Goal: Task Accomplishment & Management: Use online tool/utility

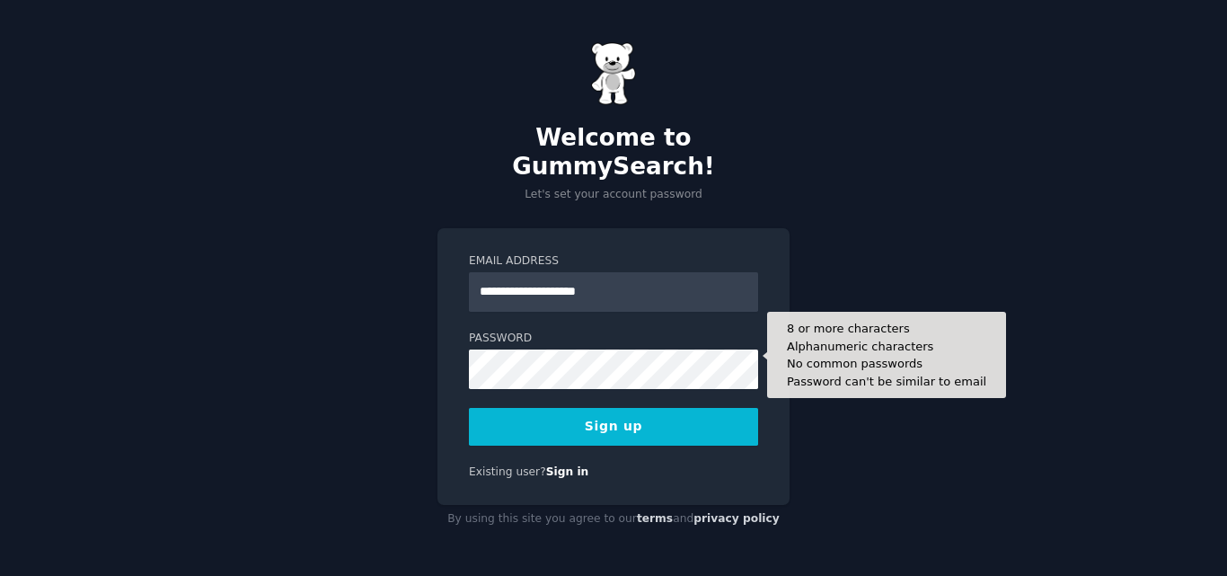
type input "**********"
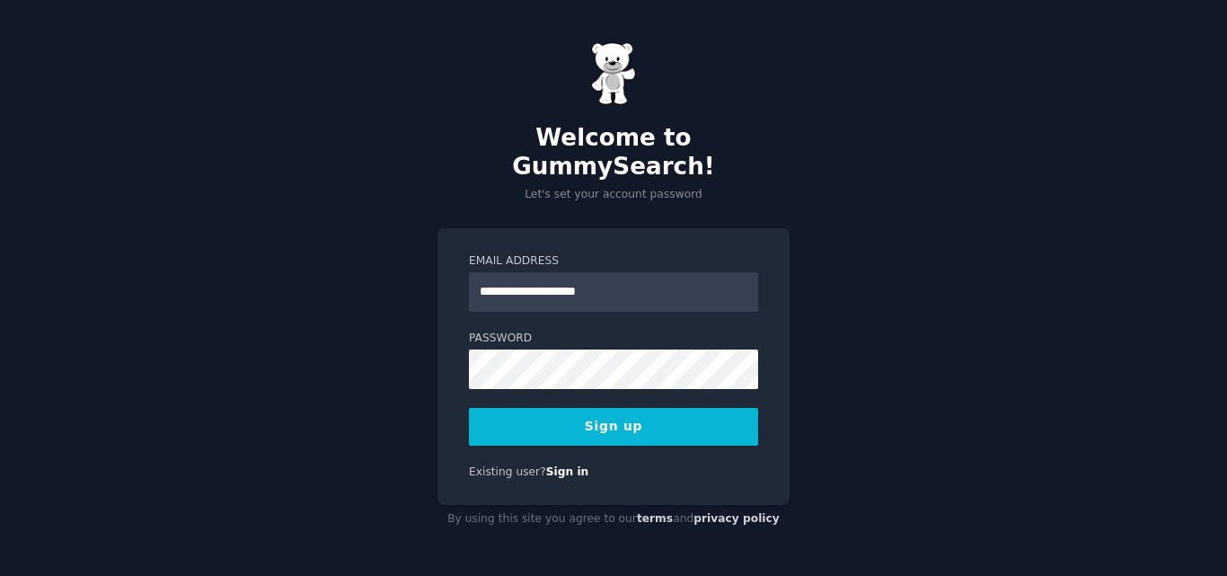
click at [570, 409] on button "Sign up" at bounding box center [613, 427] width 289 height 38
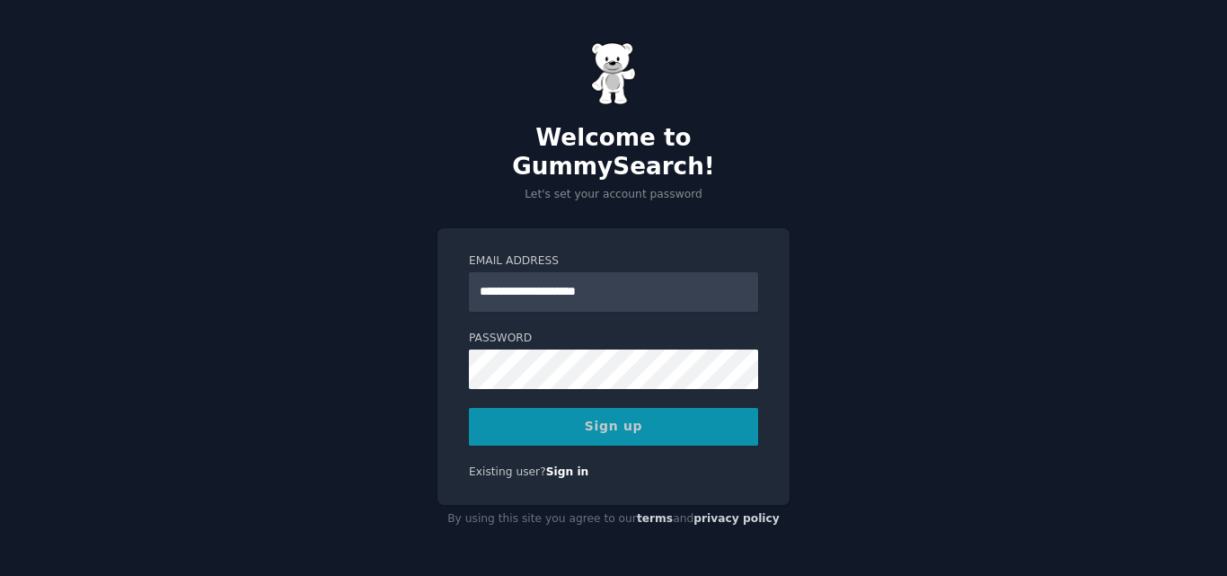
click at [592, 419] on div "Sign up" at bounding box center [613, 427] width 289 height 38
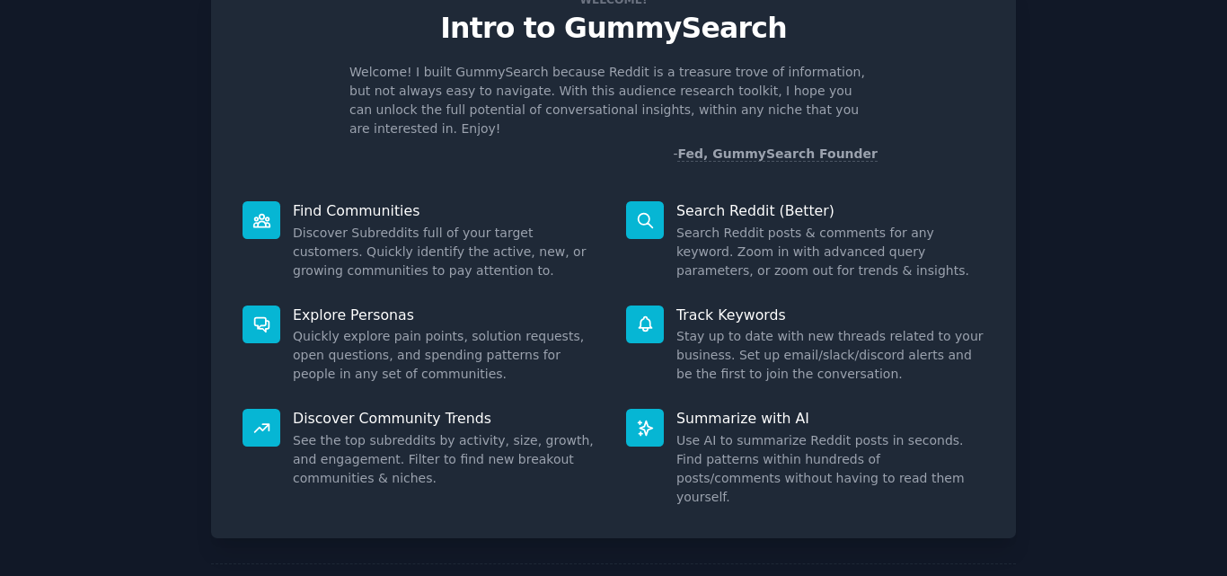
scroll to position [128, 0]
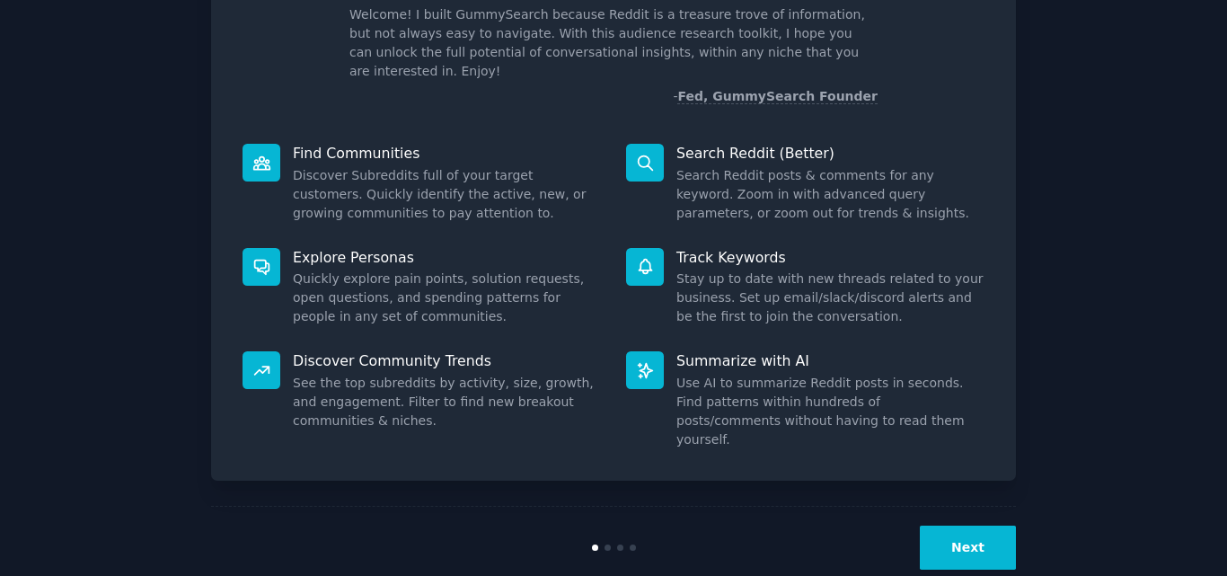
click at [942, 526] on button "Next" at bounding box center [968, 548] width 96 height 44
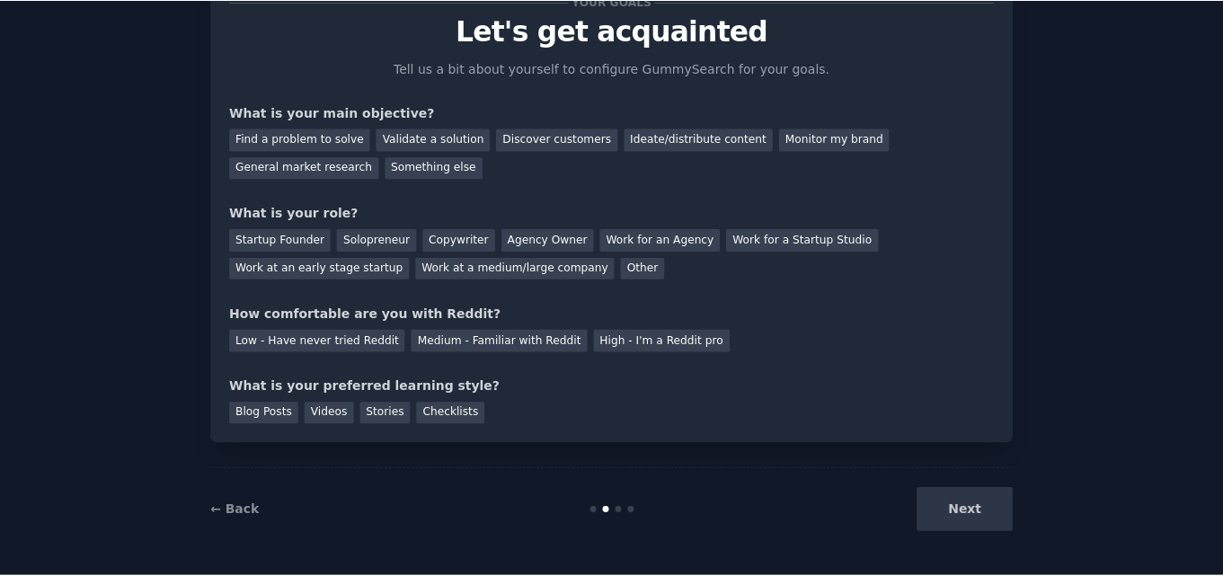
scroll to position [67, 0]
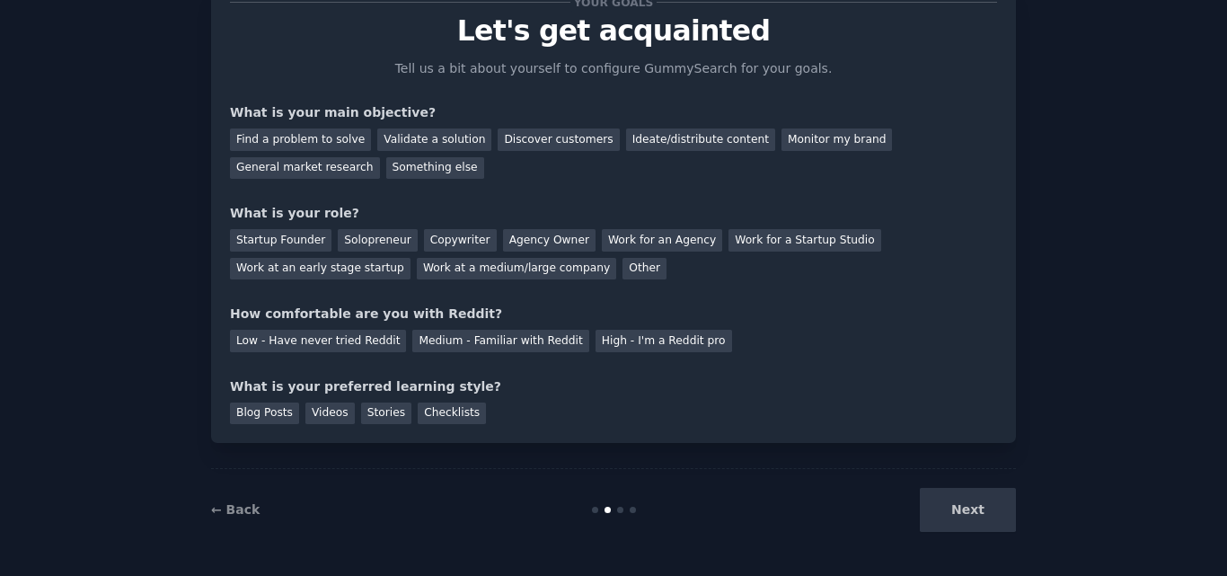
click at [941, 506] on div "Next" at bounding box center [881, 510] width 269 height 44
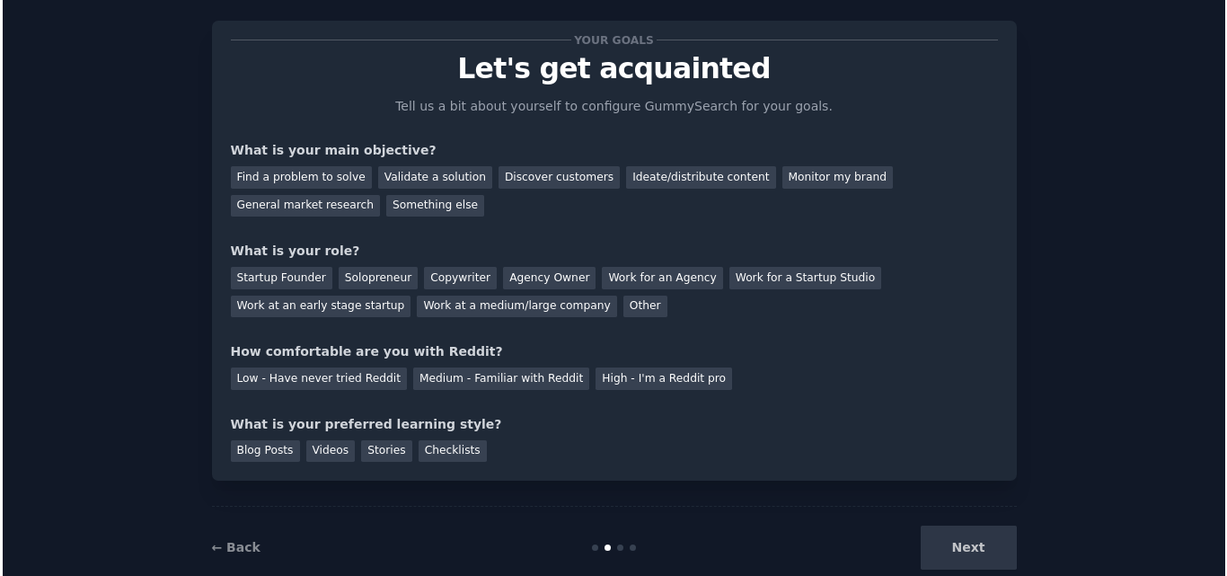
scroll to position [0, 0]
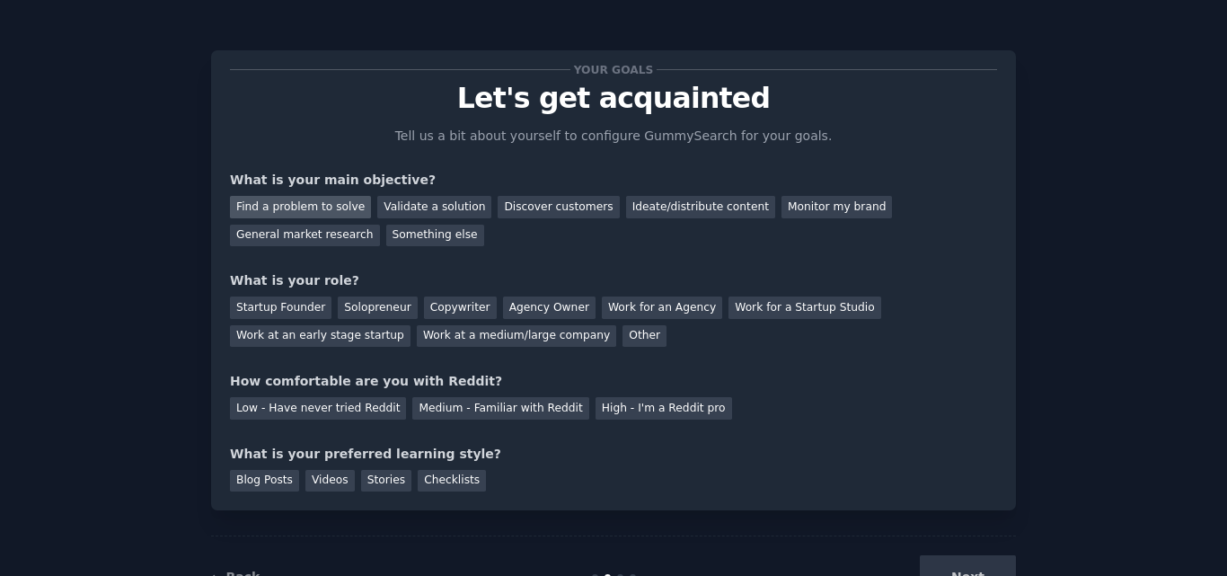
click at [272, 216] on div "Find a problem to solve" at bounding box center [300, 207] width 141 height 22
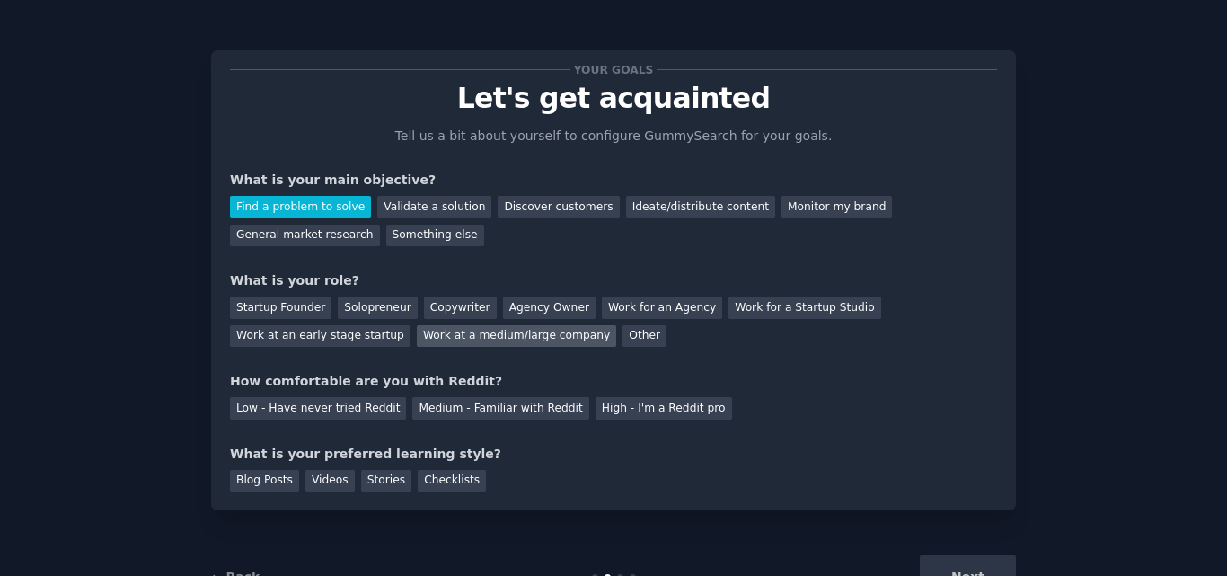
click at [417, 341] on div "Work at a medium/large company" at bounding box center [516, 336] width 199 height 22
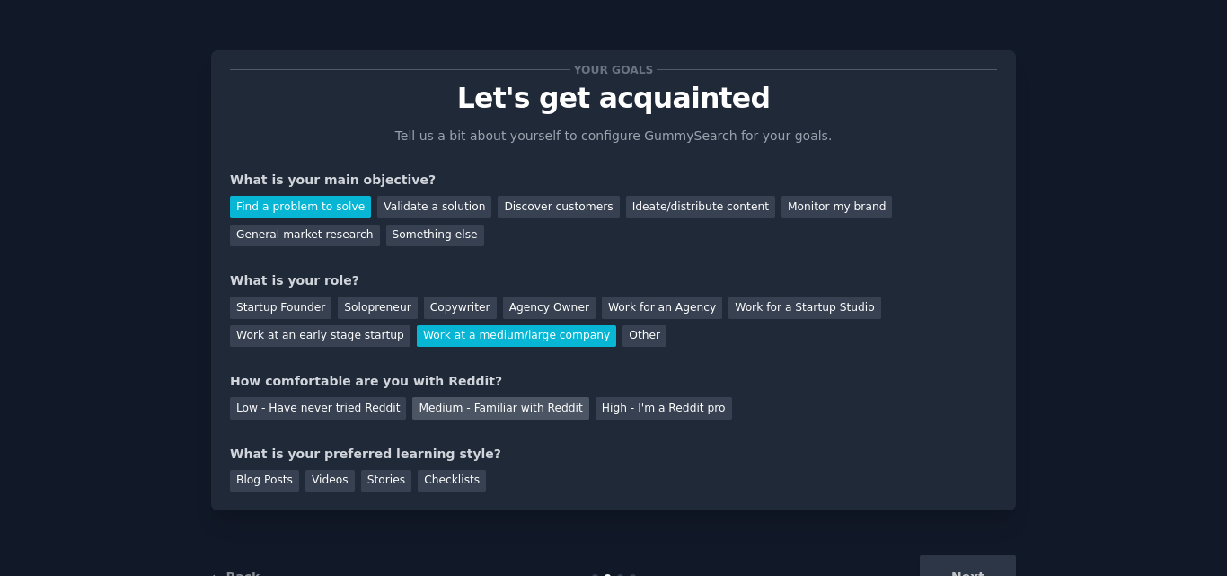
click at [510, 407] on div "Medium - Familiar with Reddit" at bounding box center [500, 408] width 176 height 22
click at [377, 483] on div "Stories" at bounding box center [386, 481] width 50 height 22
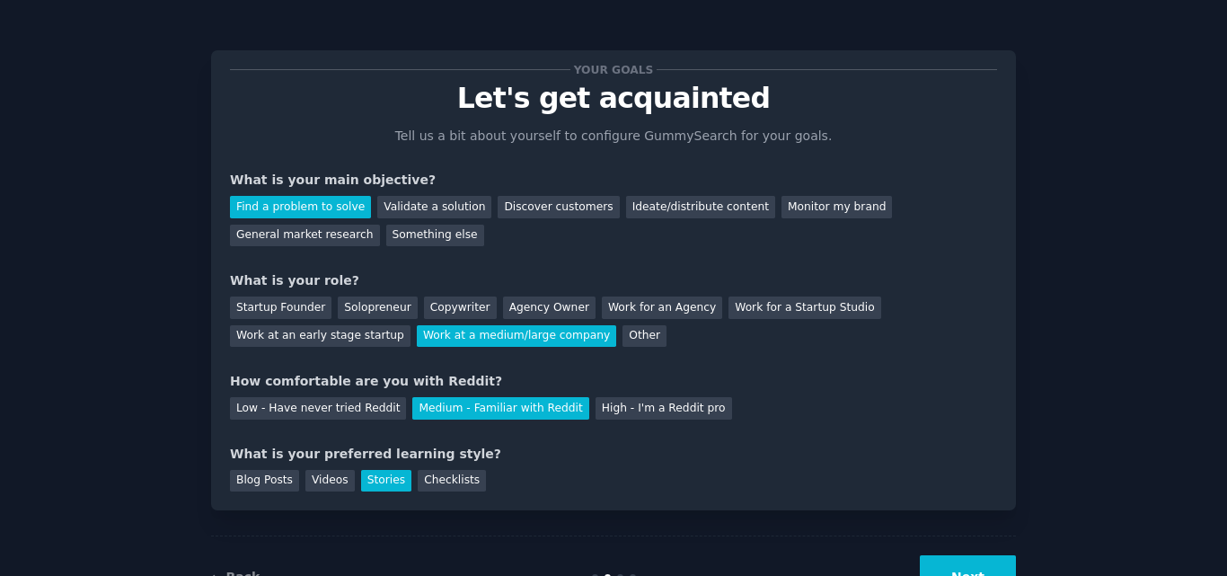
click at [942, 565] on button "Next" at bounding box center [968, 577] width 96 height 44
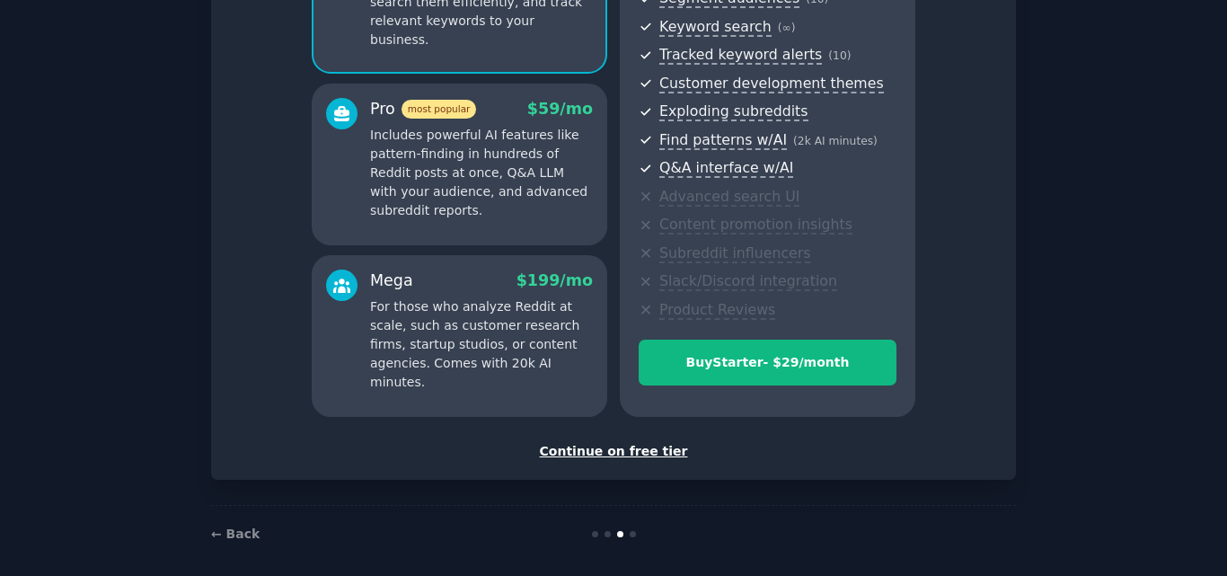
scroll to position [261, 0]
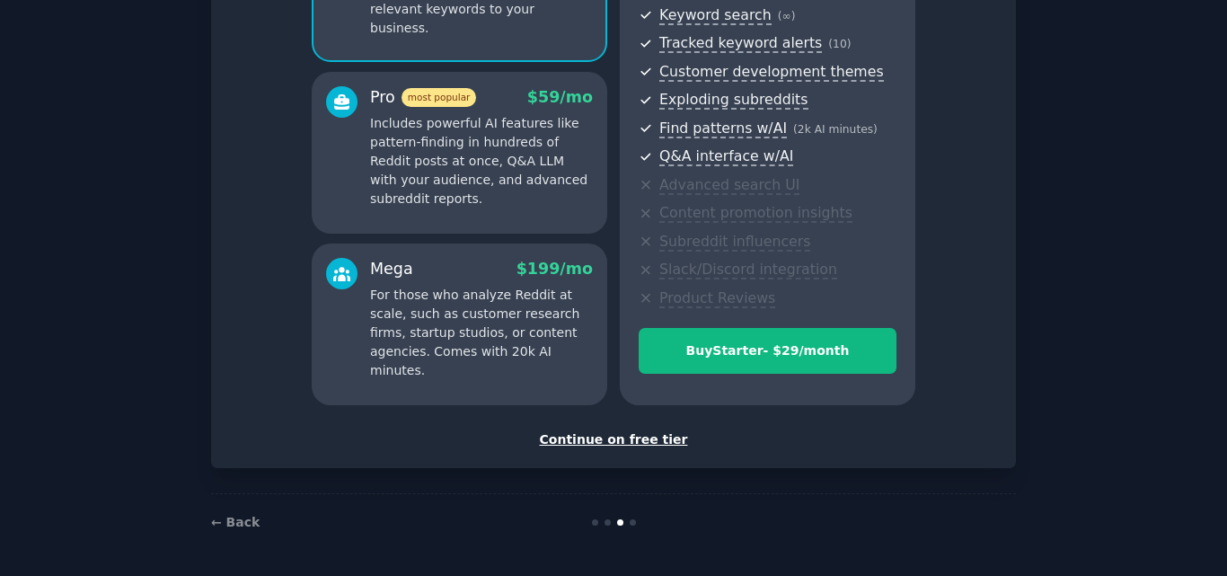
click at [621, 437] on div "Continue on free tier" at bounding box center [613, 439] width 767 height 19
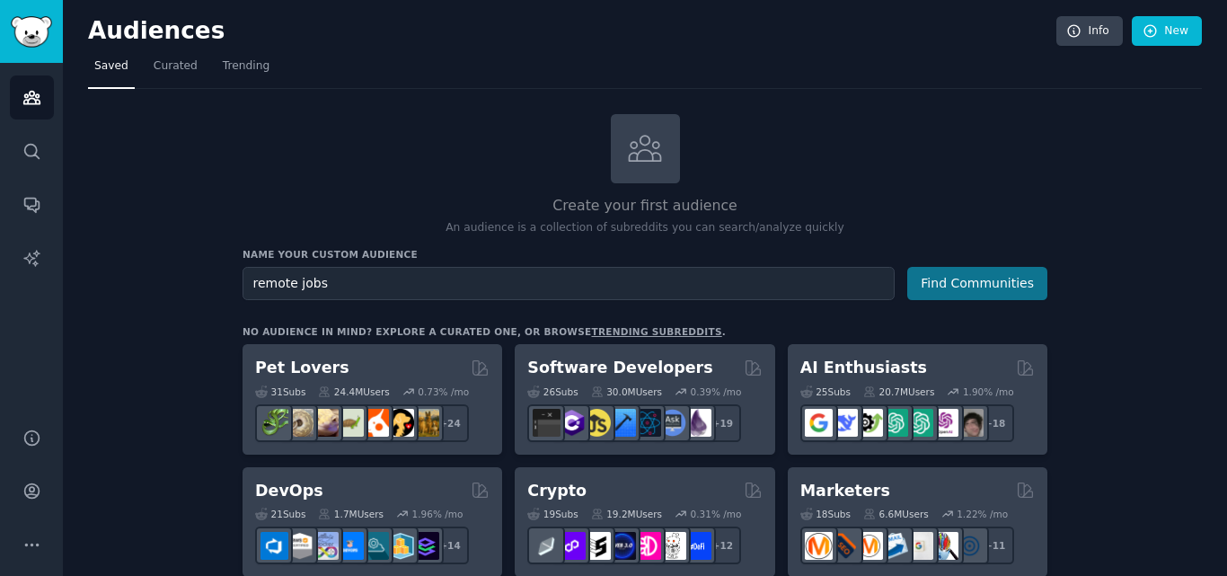
type input "remote jobs"
click at [984, 279] on button "Find Communities" at bounding box center [977, 283] width 140 height 33
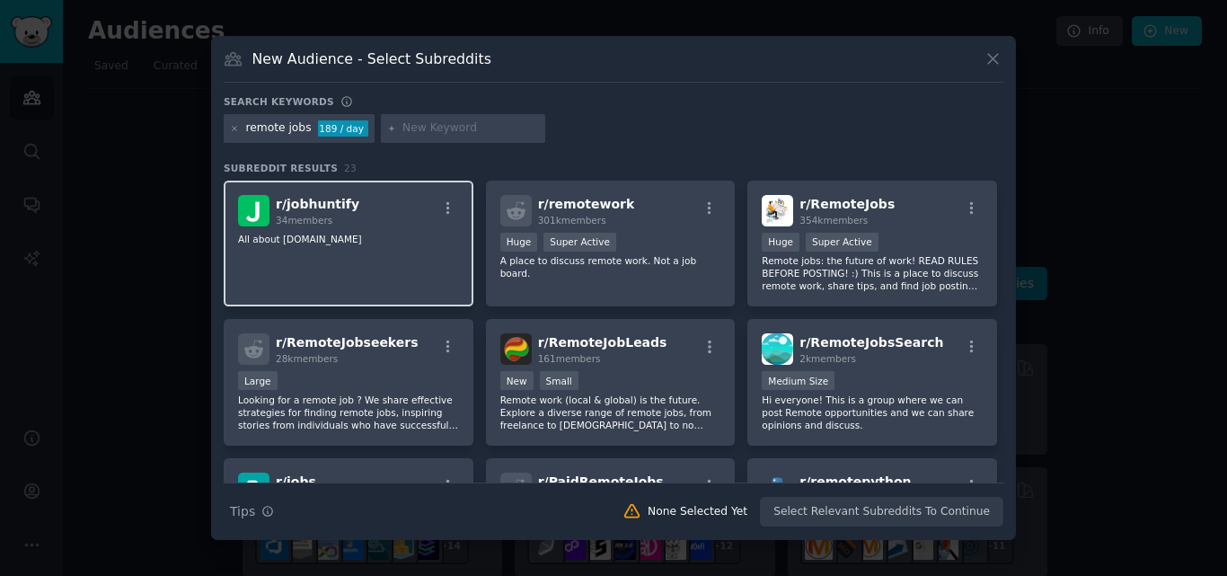
click at [370, 233] on p "All about Jobhuntify.com" at bounding box center [348, 239] width 221 height 13
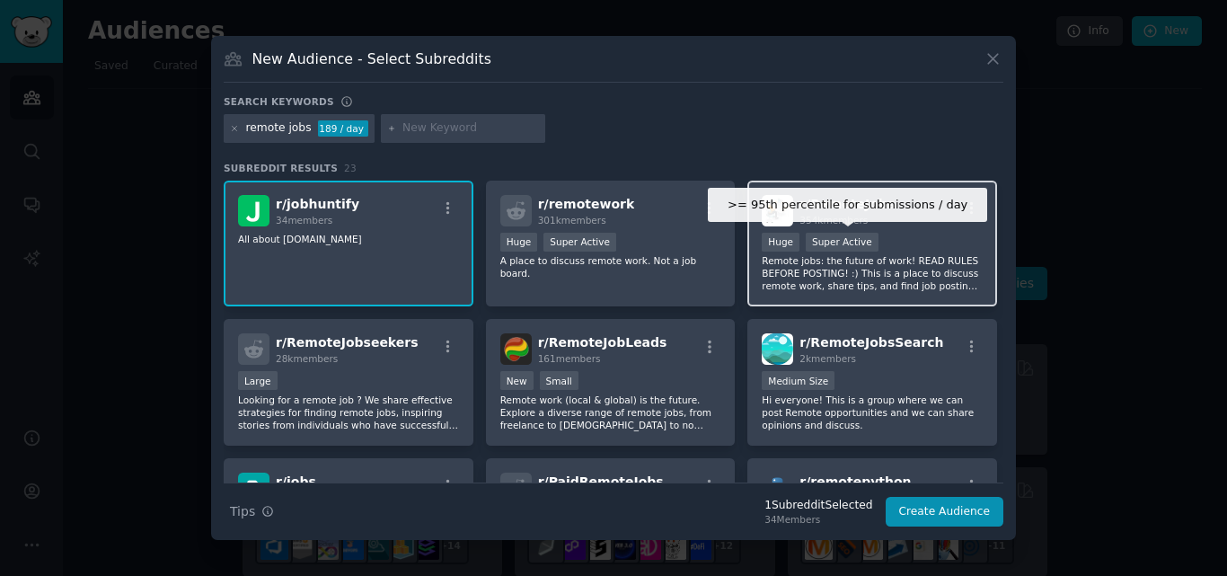
click at [853, 233] on div "Super Active" at bounding box center [842, 242] width 73 height 19
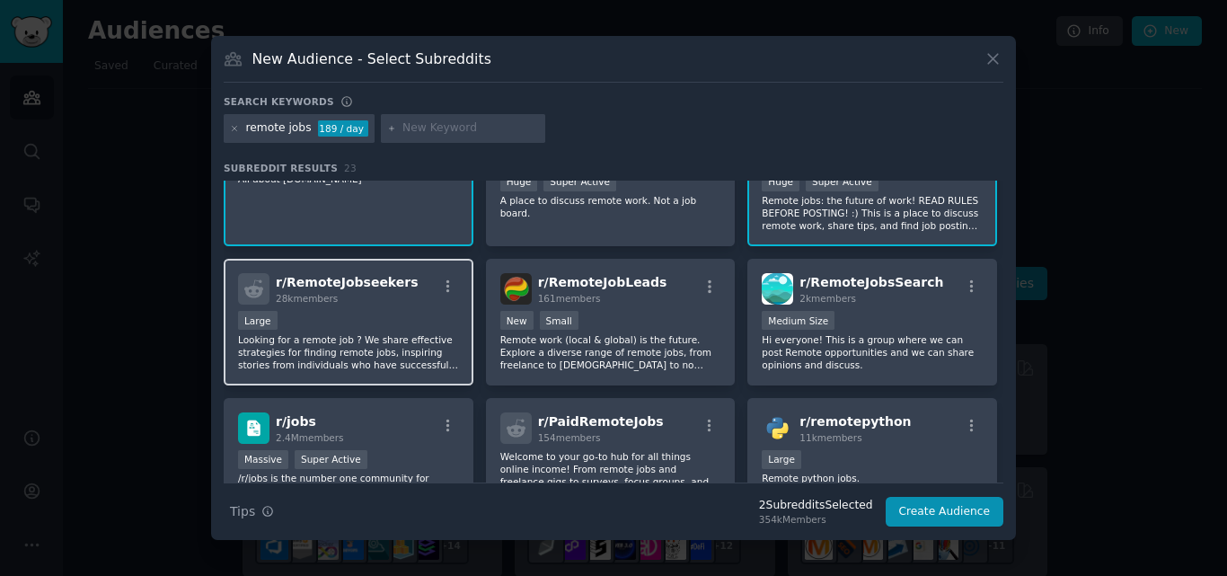
scroll to position [90, 0]
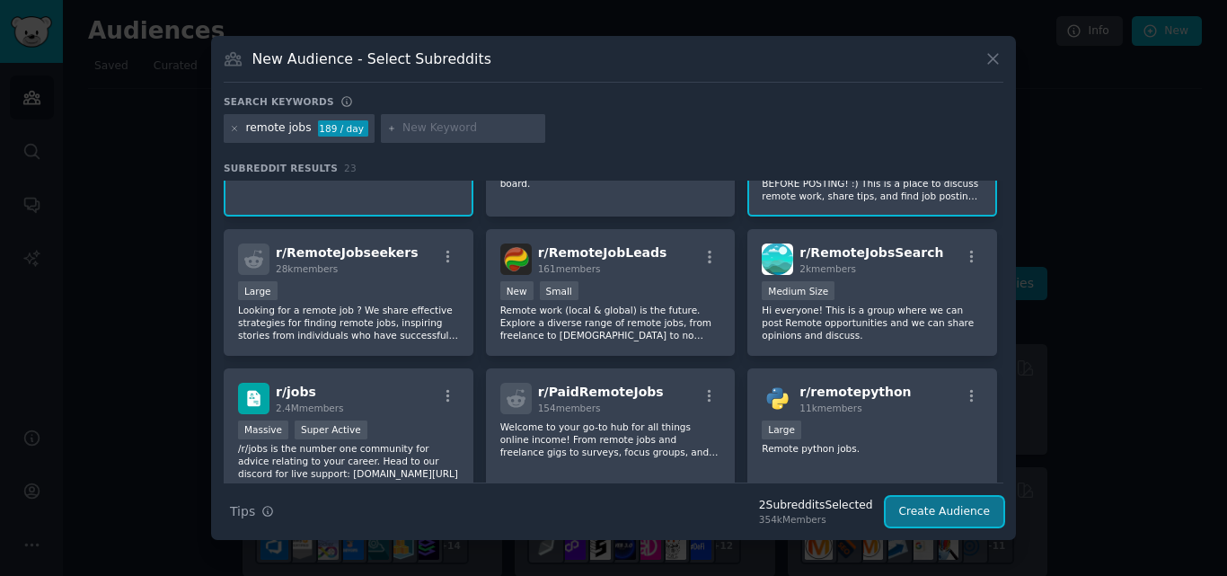
click at [966, 510] on button "Create Audience" at bounding box center [945, 512] width 119 height 31
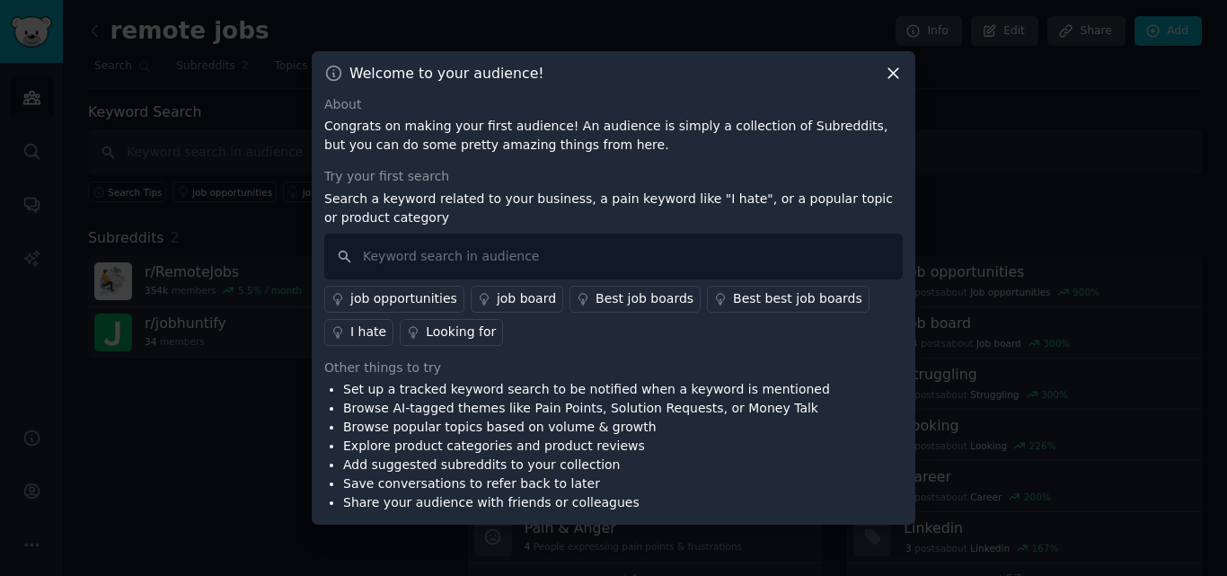
click at [888, 70] on icon at bounding box center [893, 73] width 19 height 19
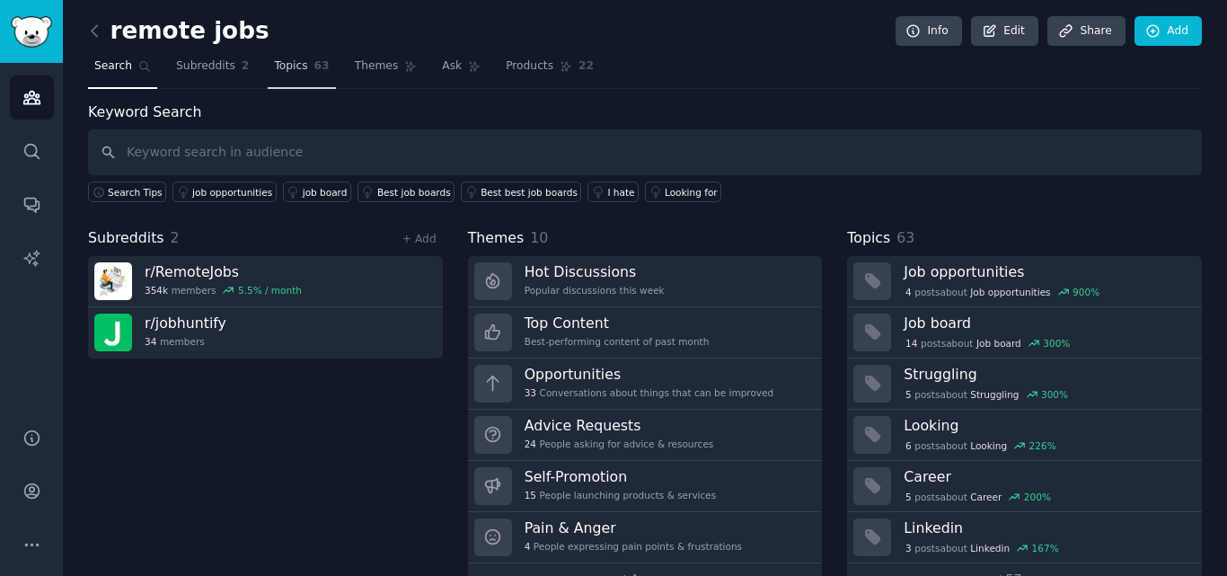
click at [274, 59] on span "Topics" at bounding box center [290, 66] width 33 height 16
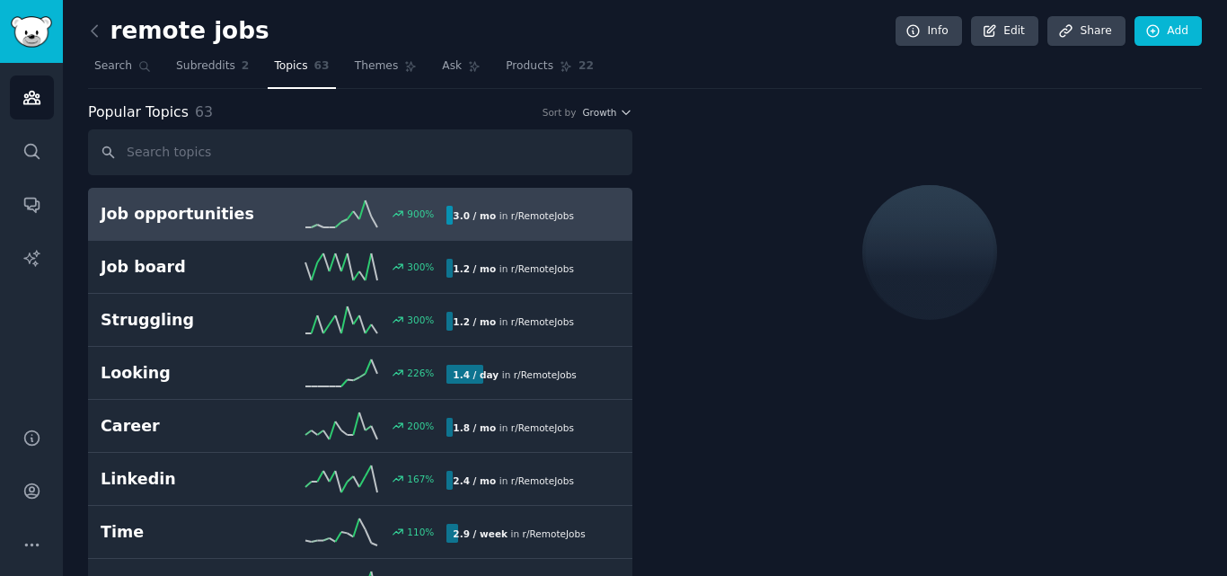
click at [278, 200] on div "900 %" at bounding box center [360, 213] width 173 height 27
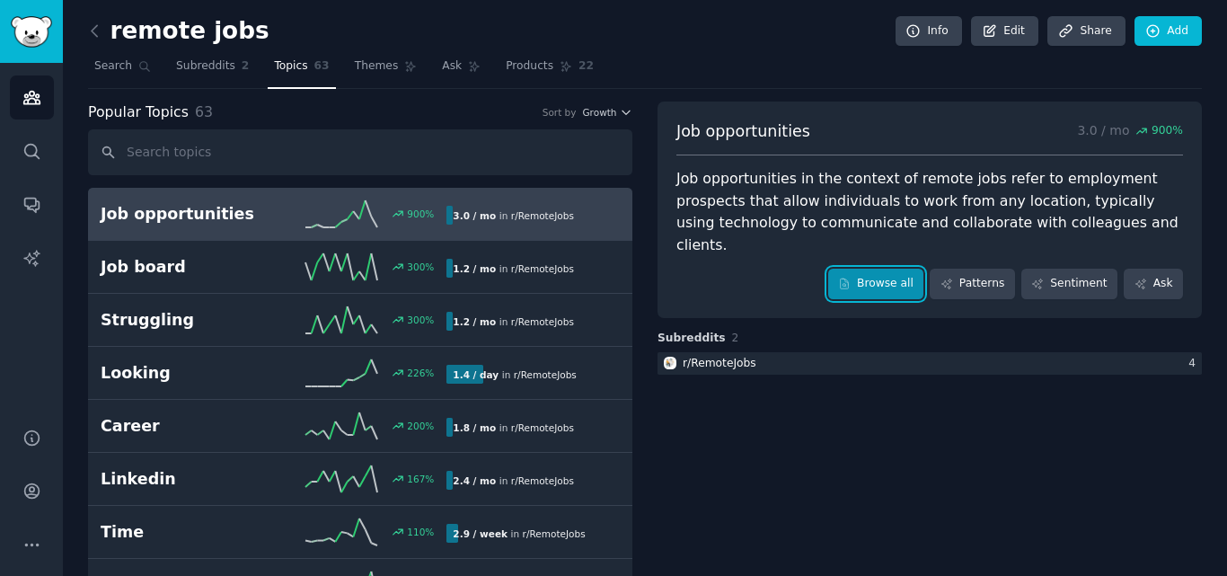
click at [891, 269] on link "Browse all" at bounding box center [876, 284] width 96 height 31
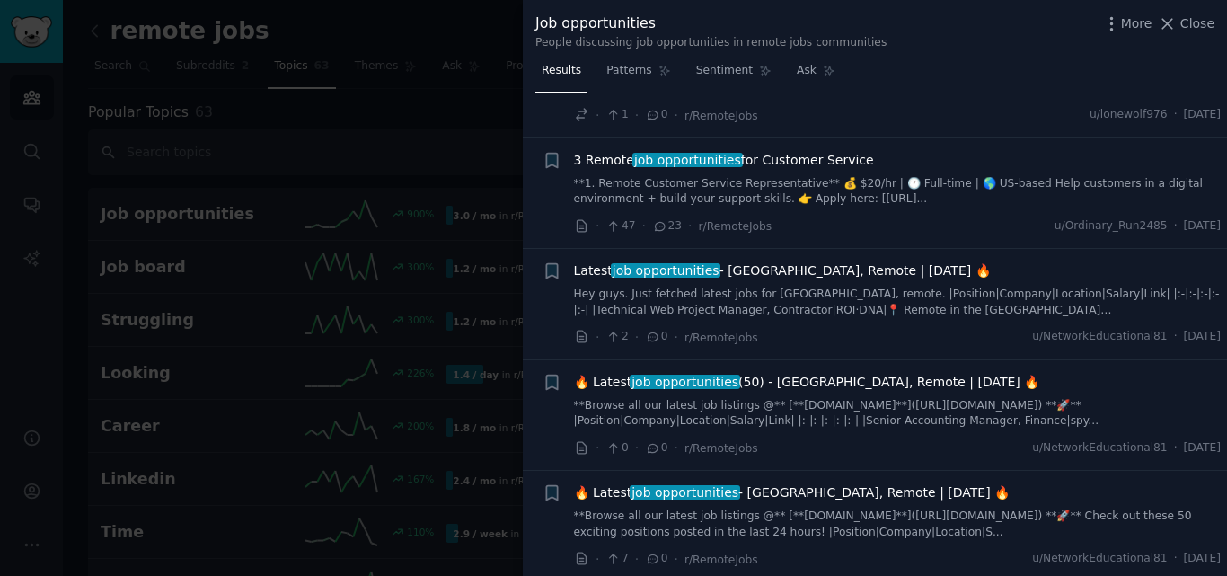
scroll to position [359, 0]
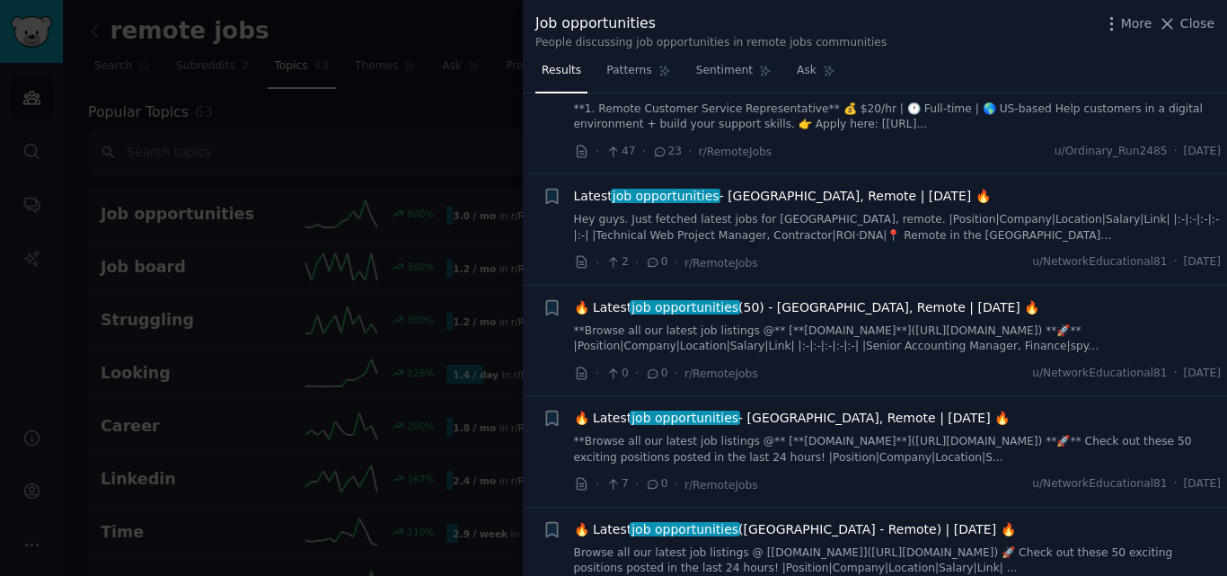
click at [747, 205] on span "Latest job opportunities - USA, Remote | Aug 11, 2025 🔥" at bounding box center [782, 196] width 417 height 19
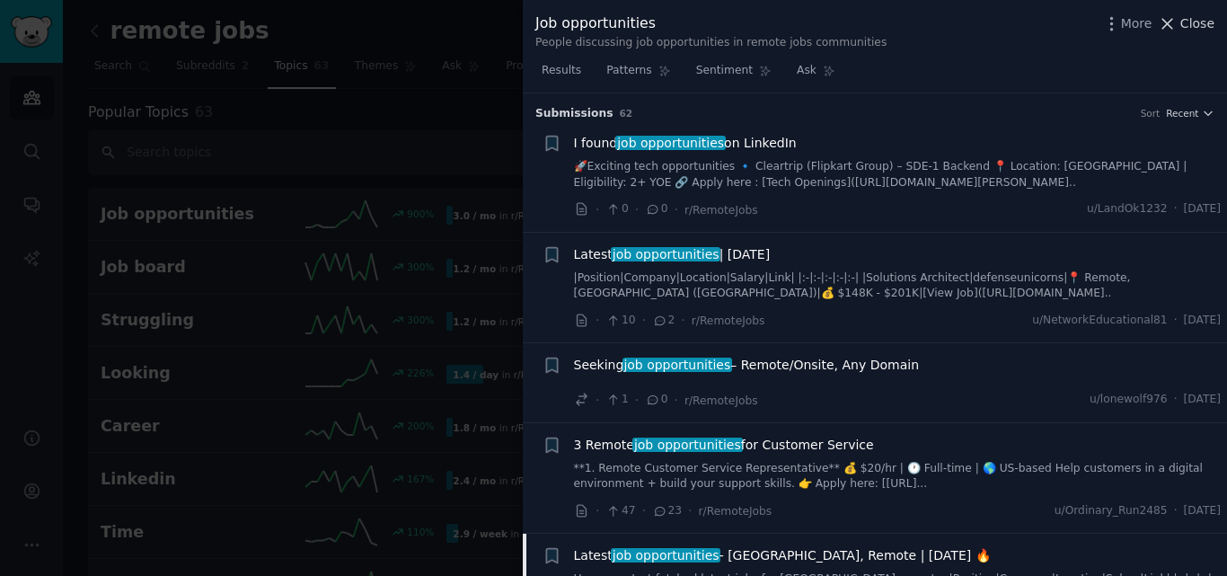
click at [1184, 27] on span "Close" at bounding box center [1198, 23] width 34 height 19
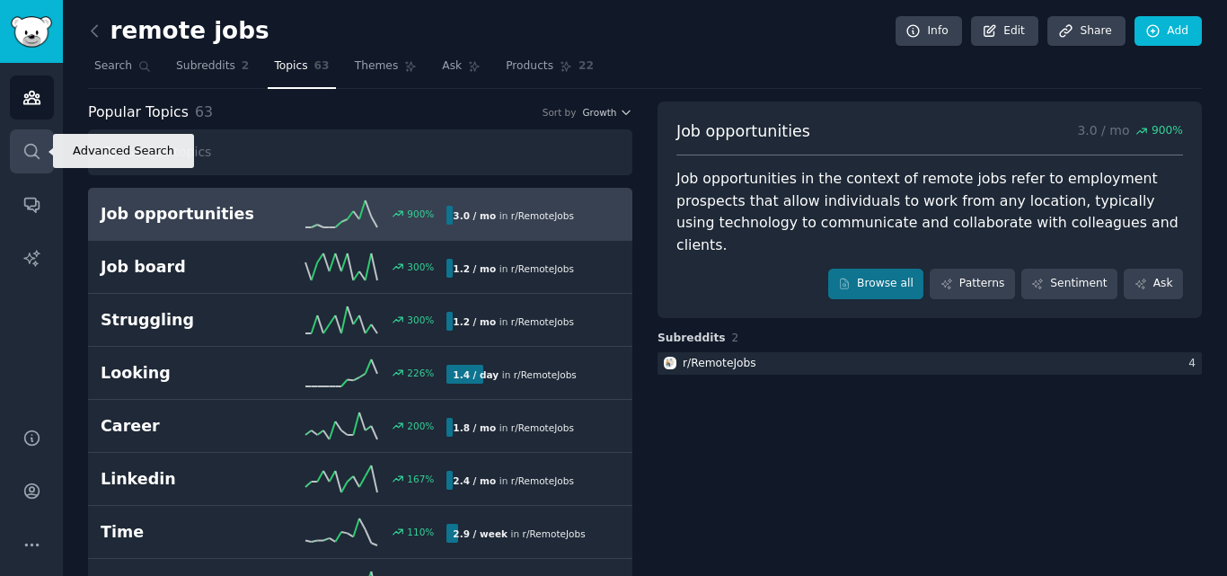
click at [19, 150] on link "Search" at bounding box center [32, 151] width 44 height 44
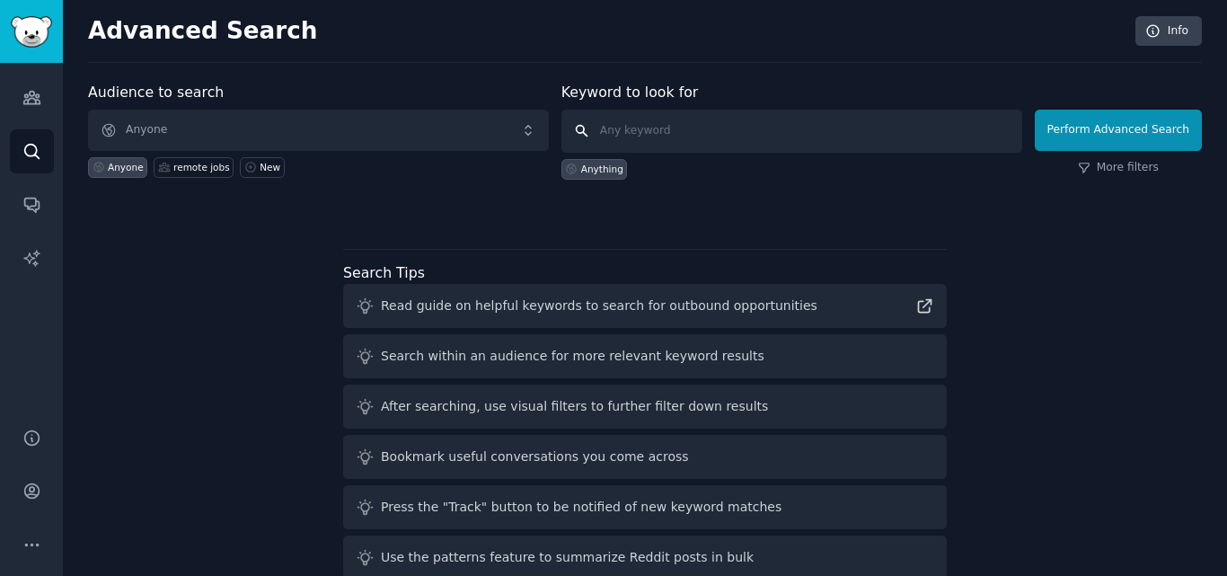
click at [692, 122] on input "text" at bounding box center [792, 131] width 461 height 43
type input "remote job"
click button "Perform Advanced Search" at bounding box center [1118, 130] width 167 height 41
